Goal: Transaction & Acquisition: Purchase product/service

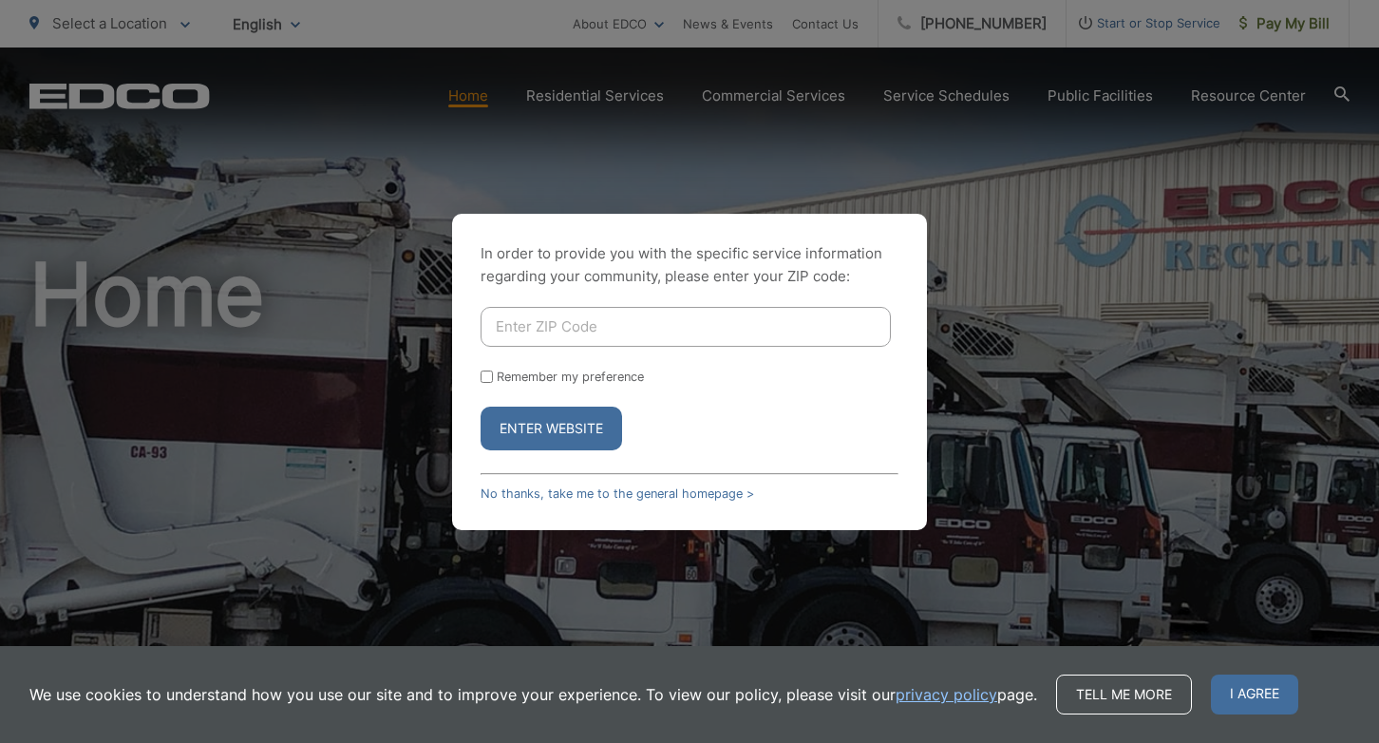
click at [743, 329] on input "Enter ZIP Code" at bounding box center [685, 327] width 410 height 40
type input "90245"
click at [480, 406] on button "Enter Website" at bounding box center [550, 428] width 141 height 44
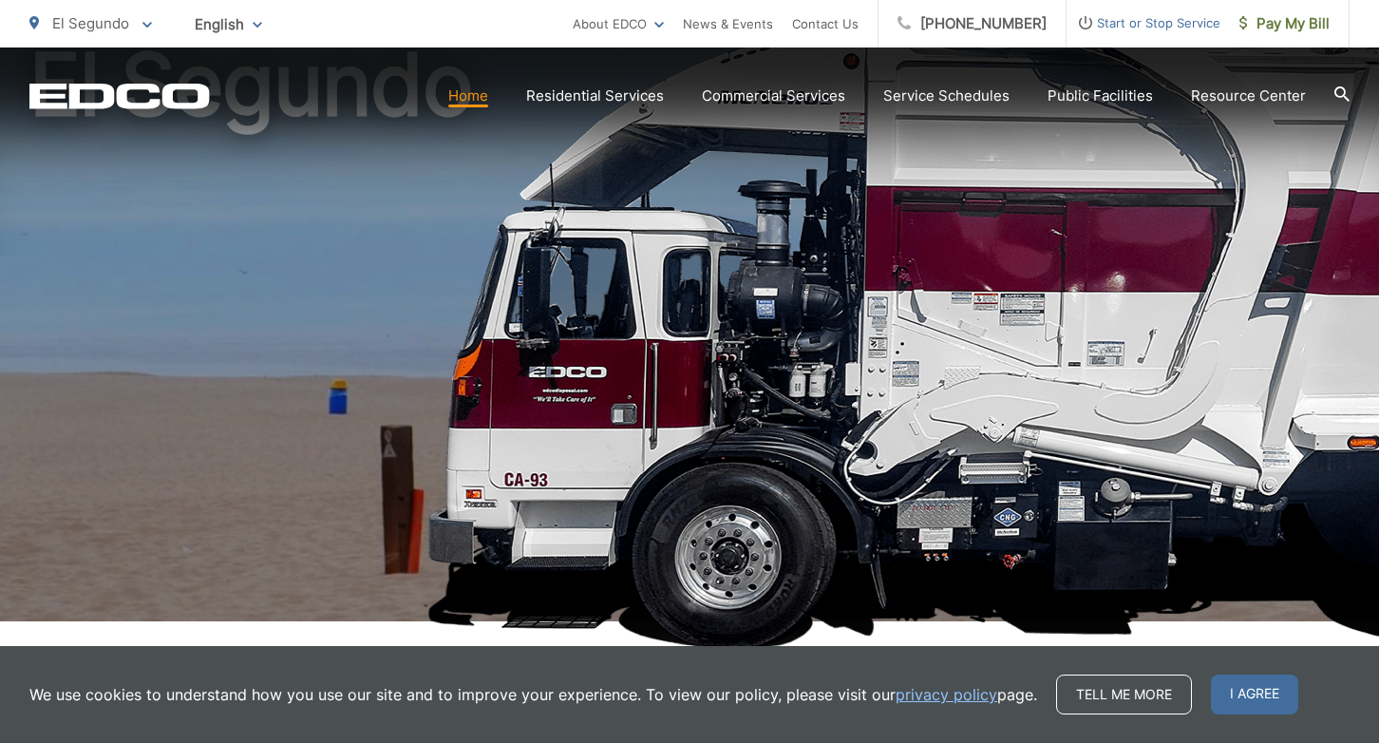
scroll to position [217, 0]
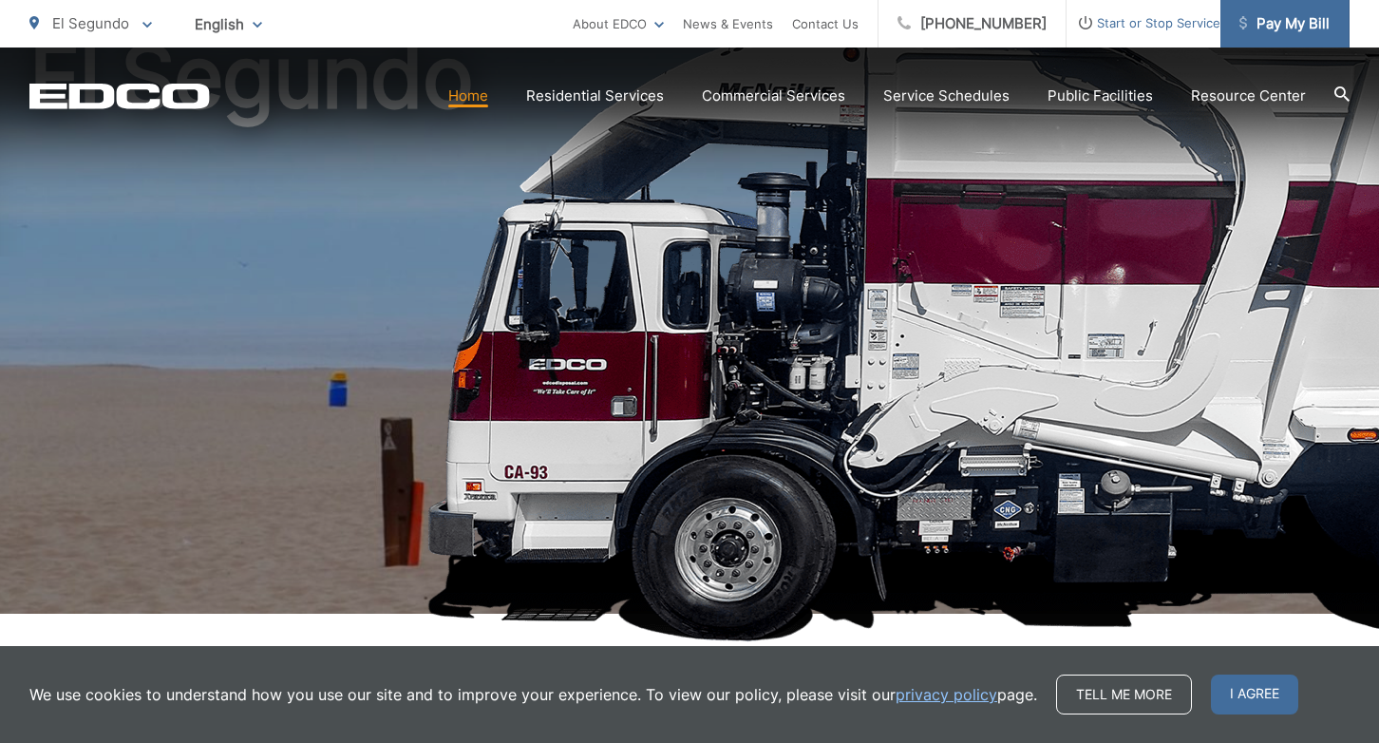
click at [1246, 17] on icon at bounding box center [1243, 22] width 8 height 13
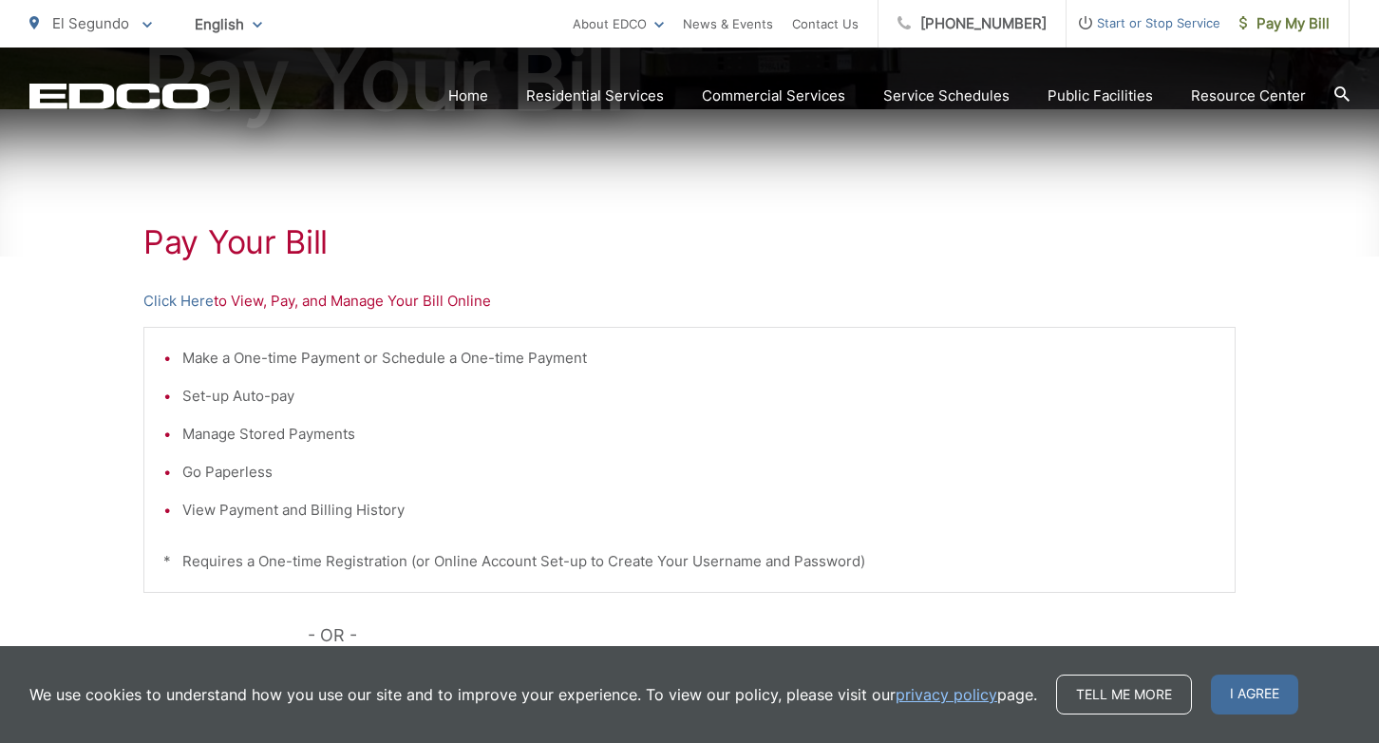
scroll to position [273, 0]
click at [355, 311] on div "Pay Your [PERSON_NAME] Here to View, Pay, and Manage Your Bill Online Make a On…" at bounding box center [689, 533] width 1092 height 853
click at [403, 292] on p "Click Here to View, Pay, and Manage Your Bill Online" at bounding box center [689, 299] width 1092 height 23
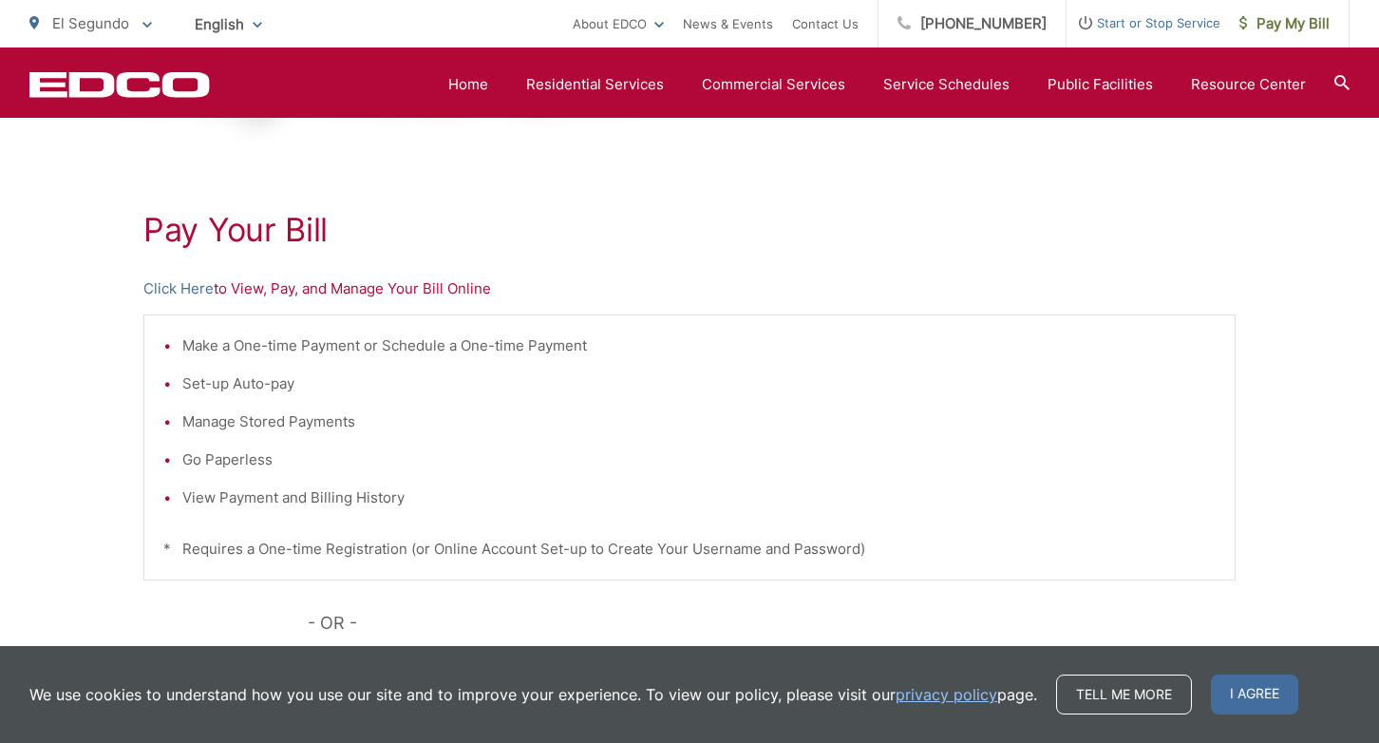
scroll to position [277, 0]
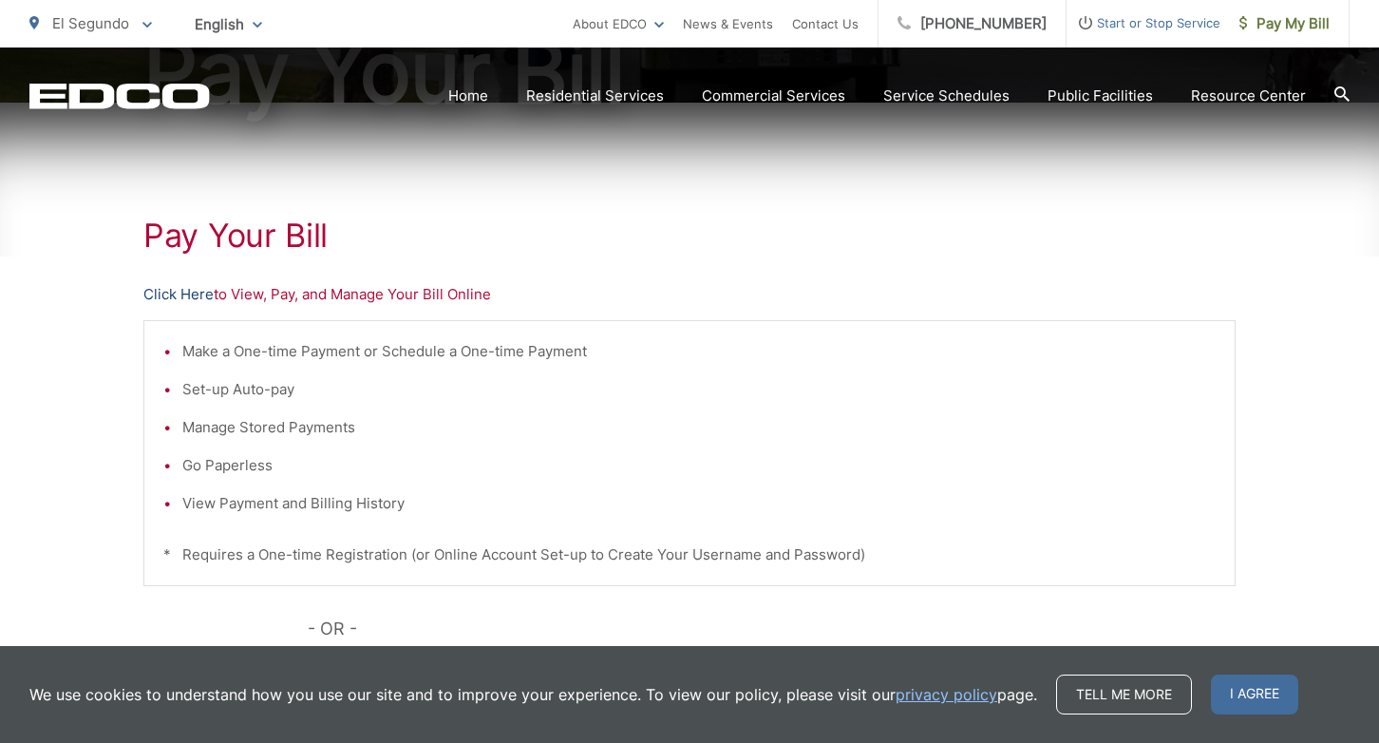
click at [191, 285] on link "Click Here" at bounding box center [178, 294] width 70 height 23
